Goal: Transaction & Acquisition: Purchase product/service

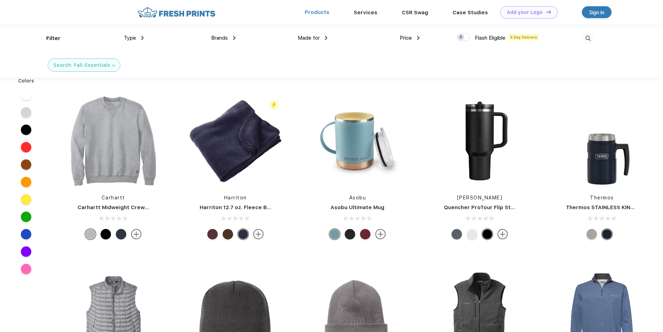
click at [320, 13] on link "Products" at bounding box center [317, 12] width 25 height 6
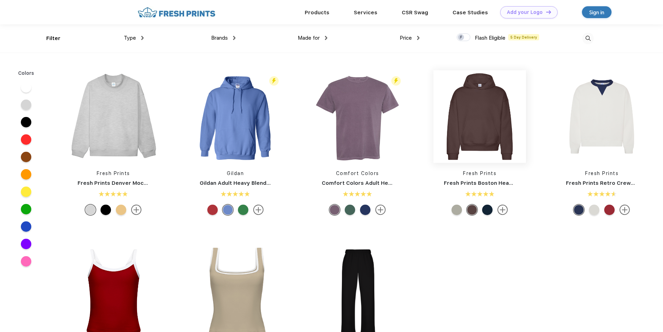
scroll to position [0, 0]
click at [318, 14] on link "Products" at bounding box center [317, 12] width 25 height 6
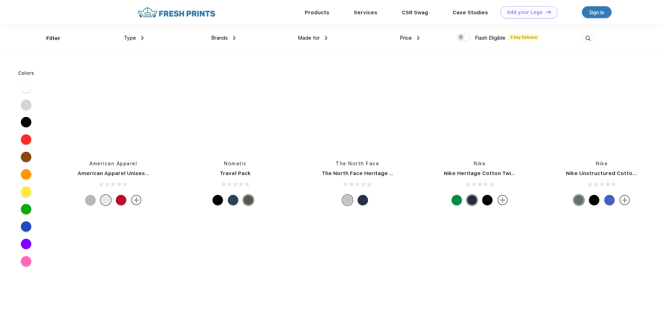
scroll to position [5494, 0]
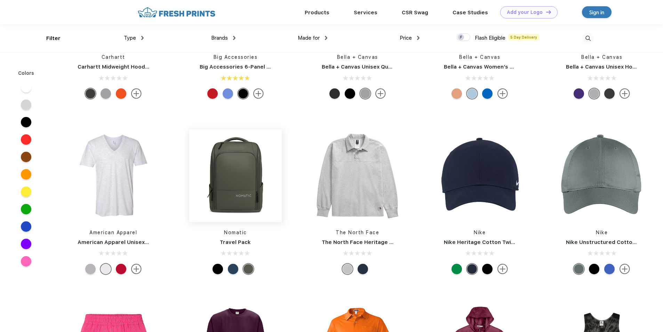
click at [236, 160] on img at bounding box center [235, 175] width 92 height 92
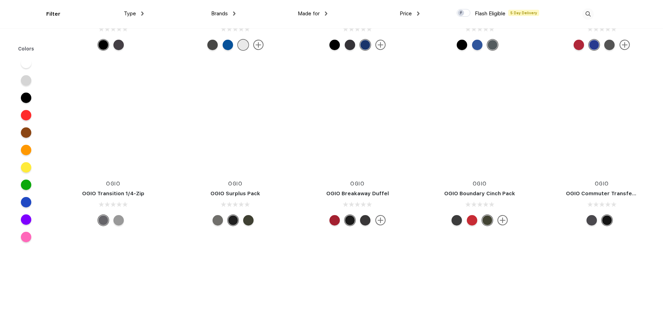
scroll to position [36263, 0]
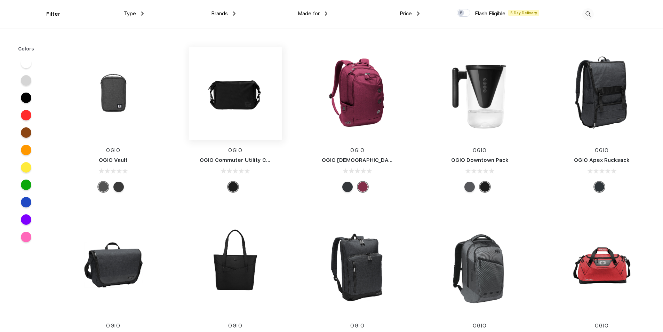
click at [247, 82] on img at bounding box center [235, 93] width 92 height 92
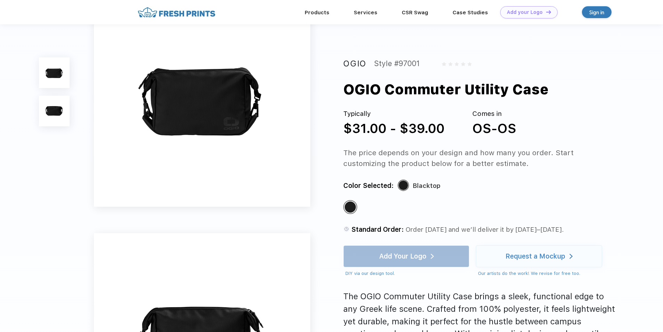
scroll to position [174, 0]
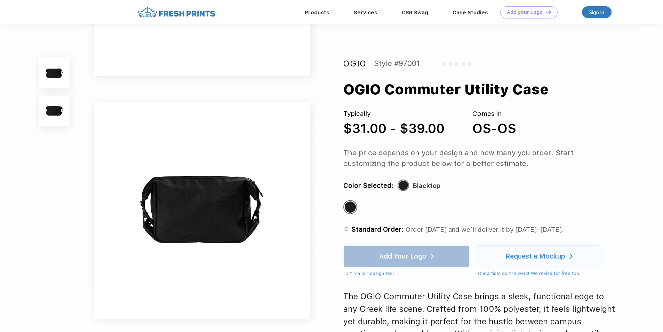
click at [51, 111] on img at bounding box center [54, 111] width 31 height 31
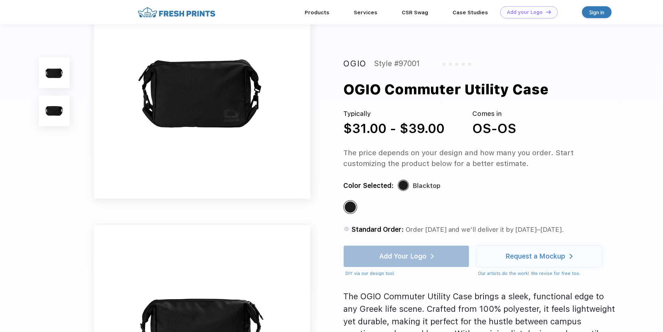
scroll to position [0, 0]
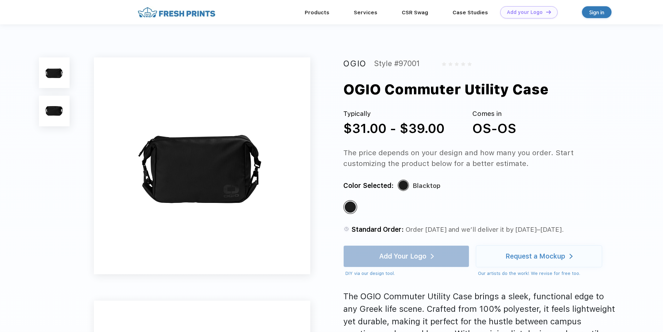
click at [224, 179] on img at bounding box center [202, 165] width 216 height 216
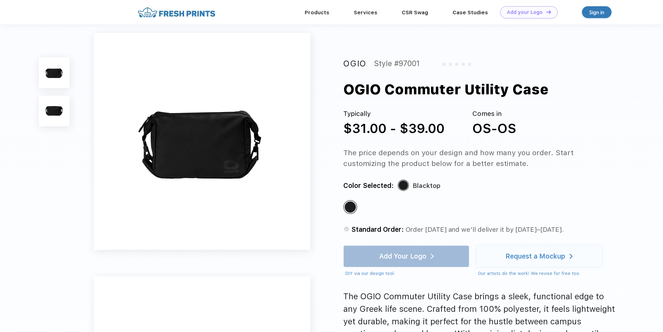
scroll to position [139, 0]
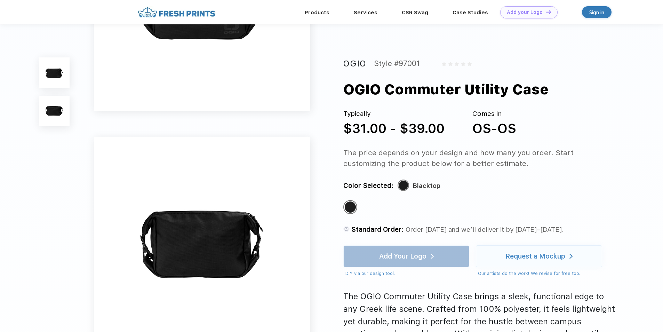
click at [230, 224] on img at bounding box center [202, 245] width 216 height 216
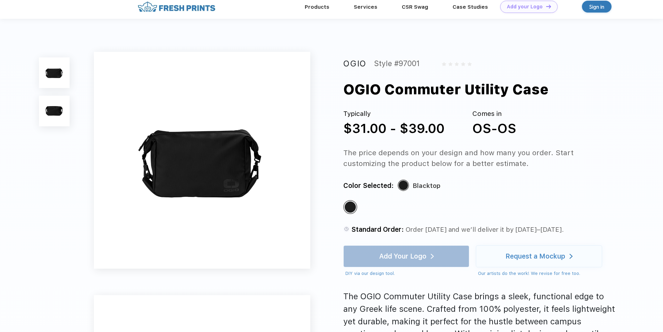
scroll to position [0, 0]
